Goal: Book appointment/travel/reservation

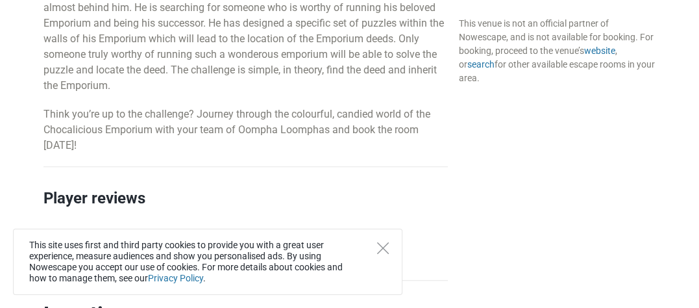
scroll to position [974, 0]
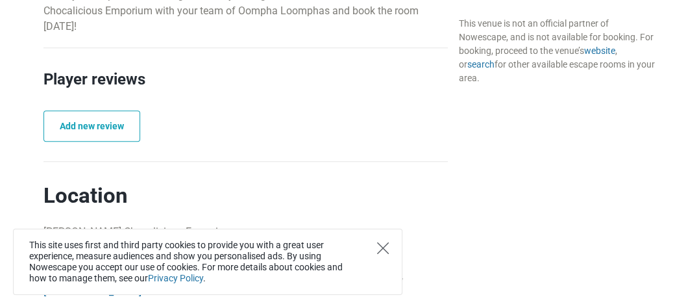
click at [378, 246] on icon "Close" at bounding box center [383, 248] width 12 height 12
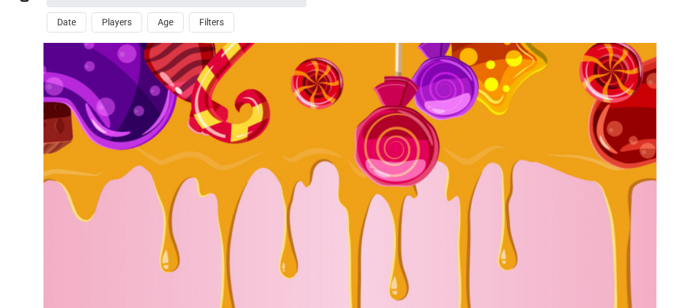
scroll to position [0, 0]
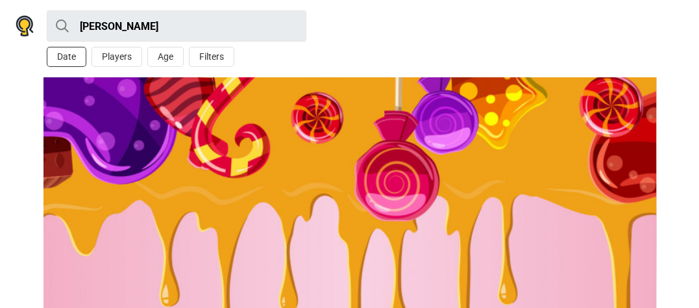
click at [70, 53] on button "Date" at bounding box center [67, 57] width 40 height 20
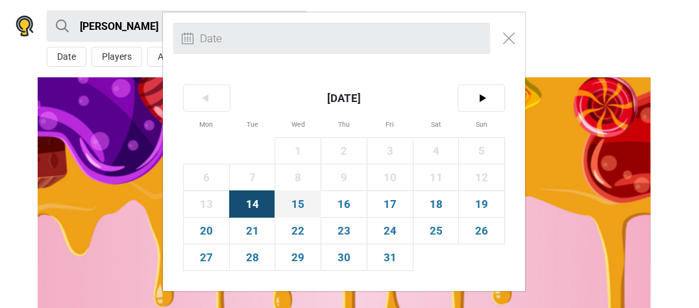
click at [289, 207] on span "15" at bounding box center [297, 204] width 45 height 26
type input "[DATE] (Wed)"
